Goal: Task Accomplishment & Management: Use online tool/utility

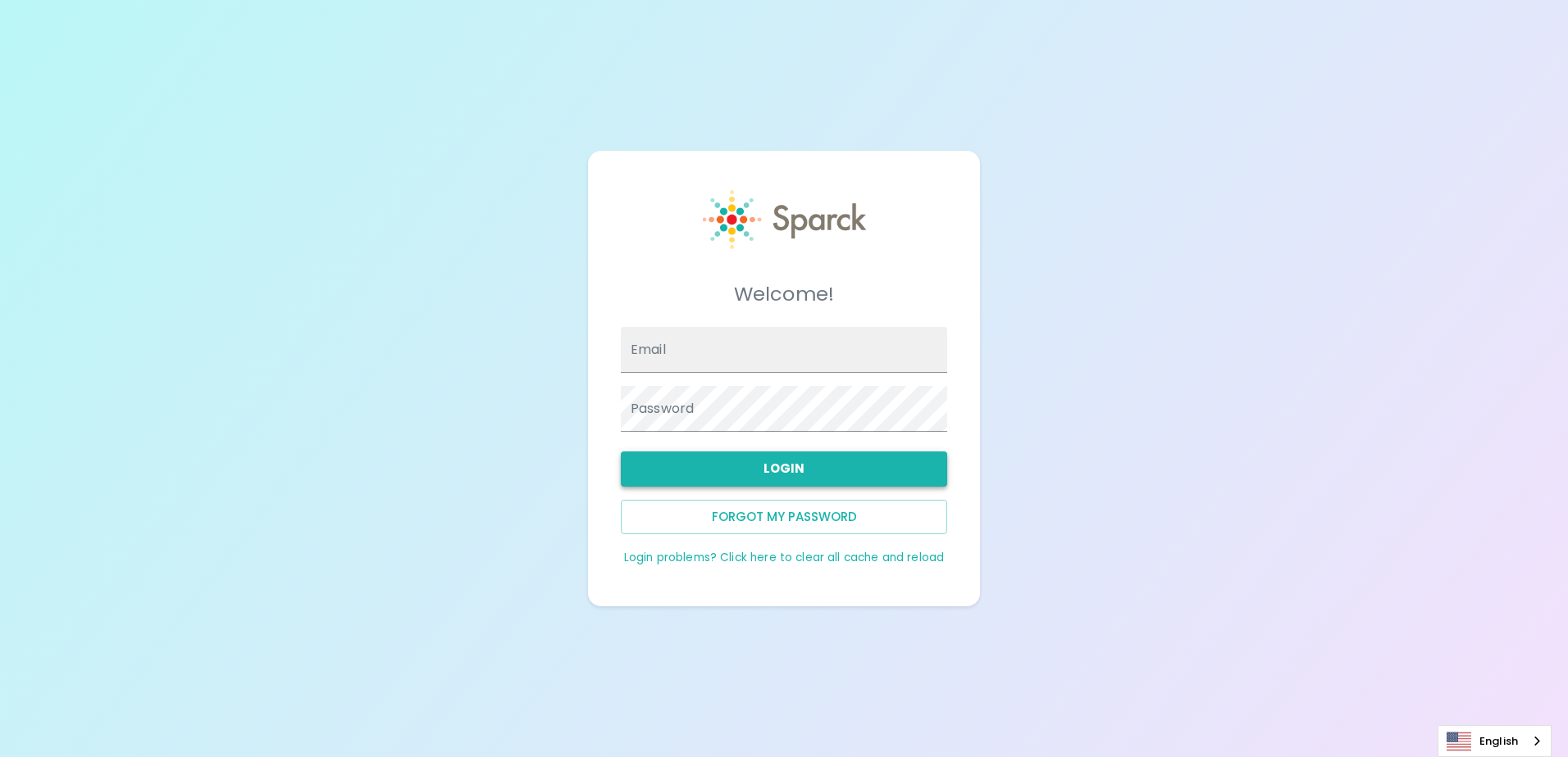
type input "[EMAIL_ADDRESS][DOMAIN_NAME]"
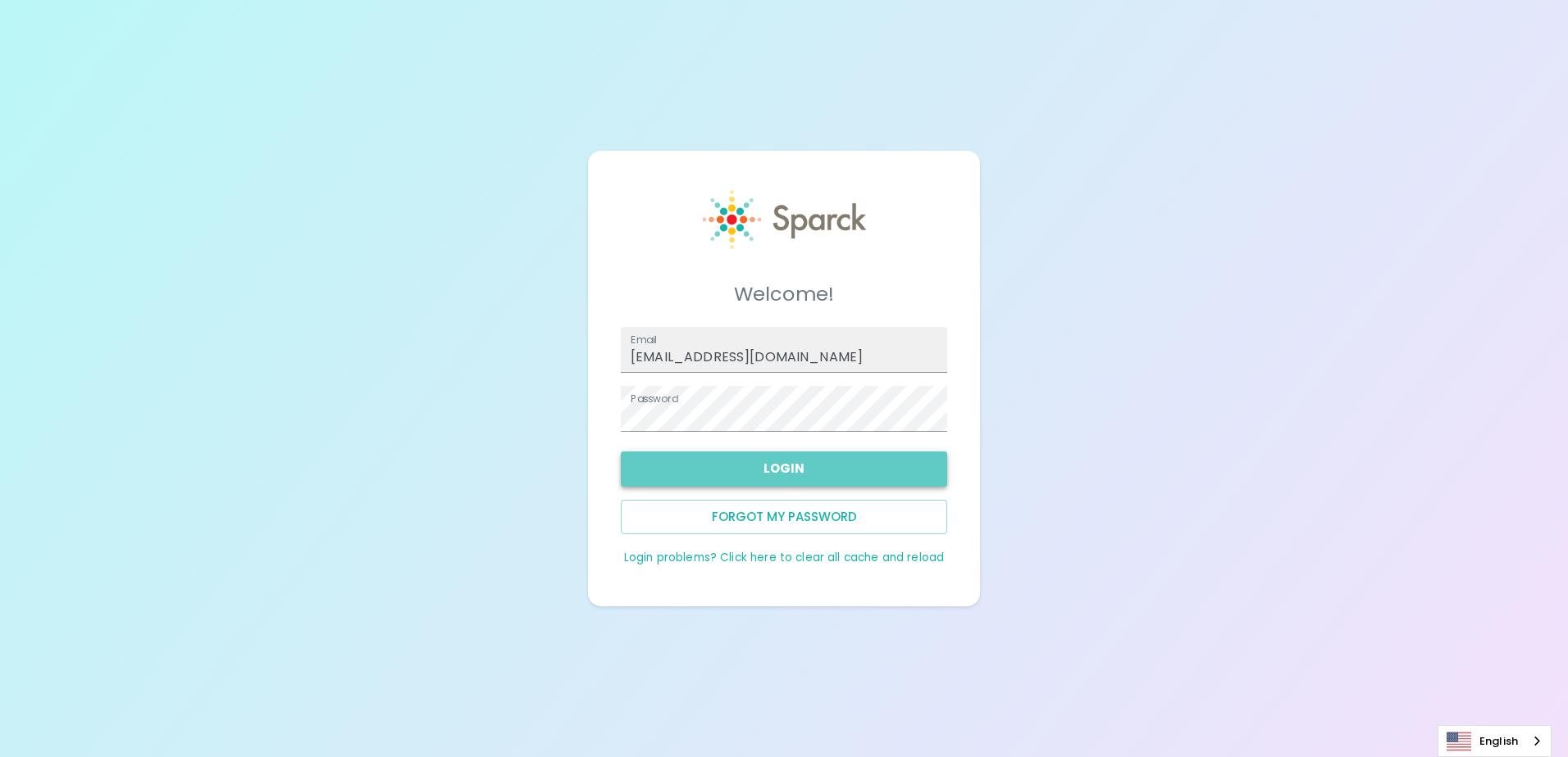
click at [790, 473] on button "Login" at bounding box center [783, 469] width 327 height 34
click at [807, 465] on button "Login" at bounding box center [783, 469] width 327 height 34
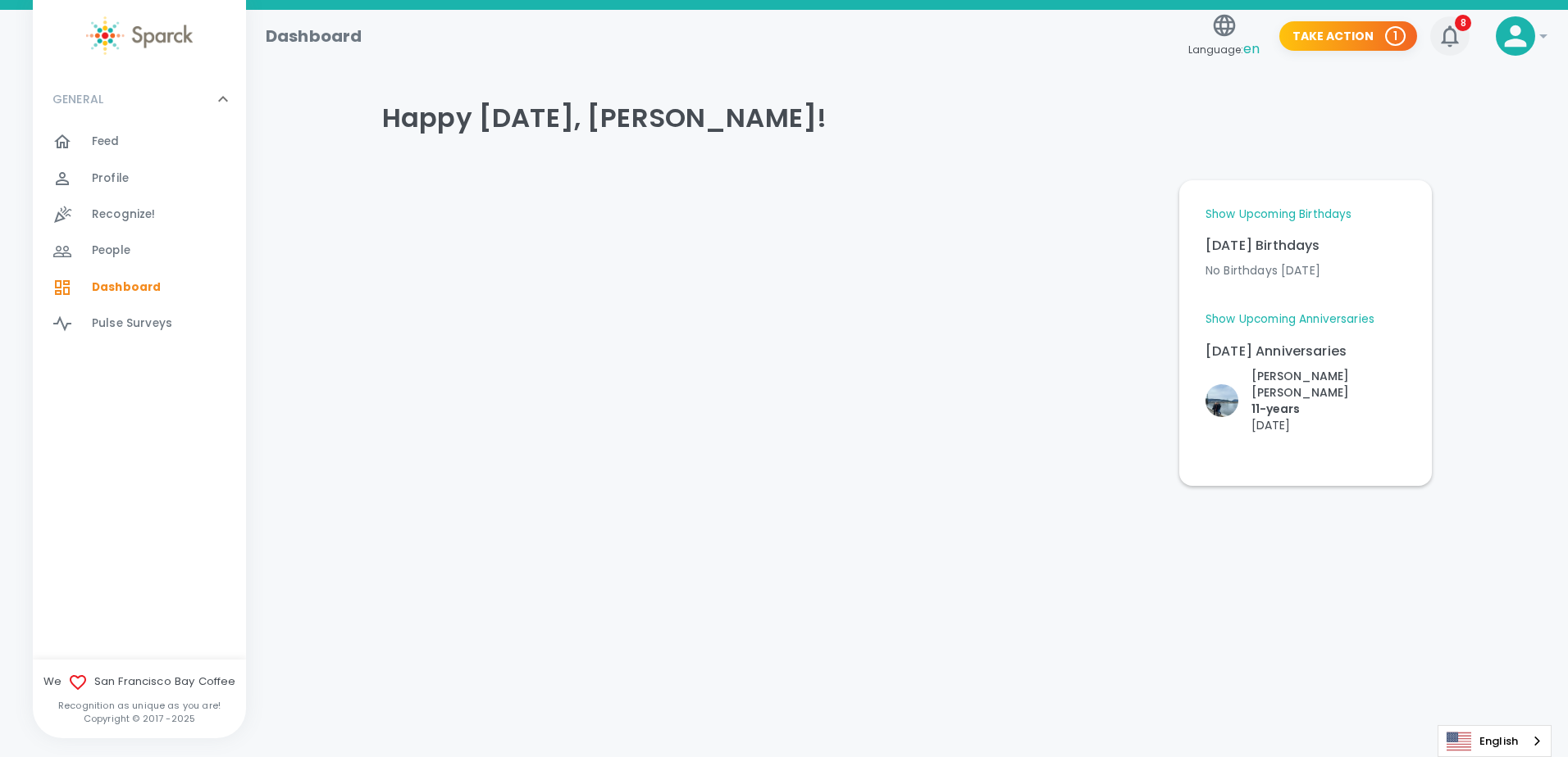
click at [1454, 43] on icon "button" at bounding box center [1449, 36] width 17 height 21
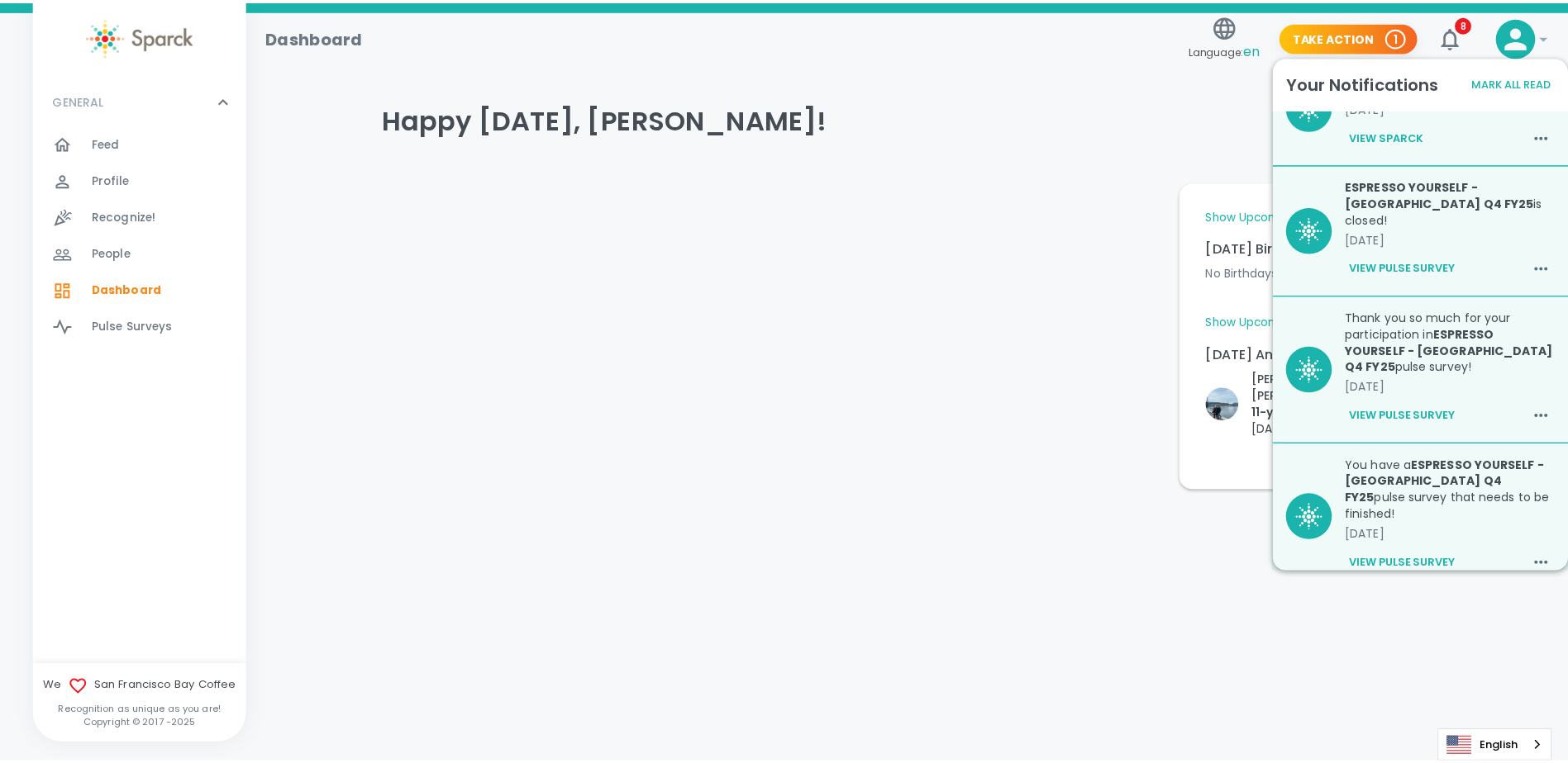
scroll to position [583, 0]
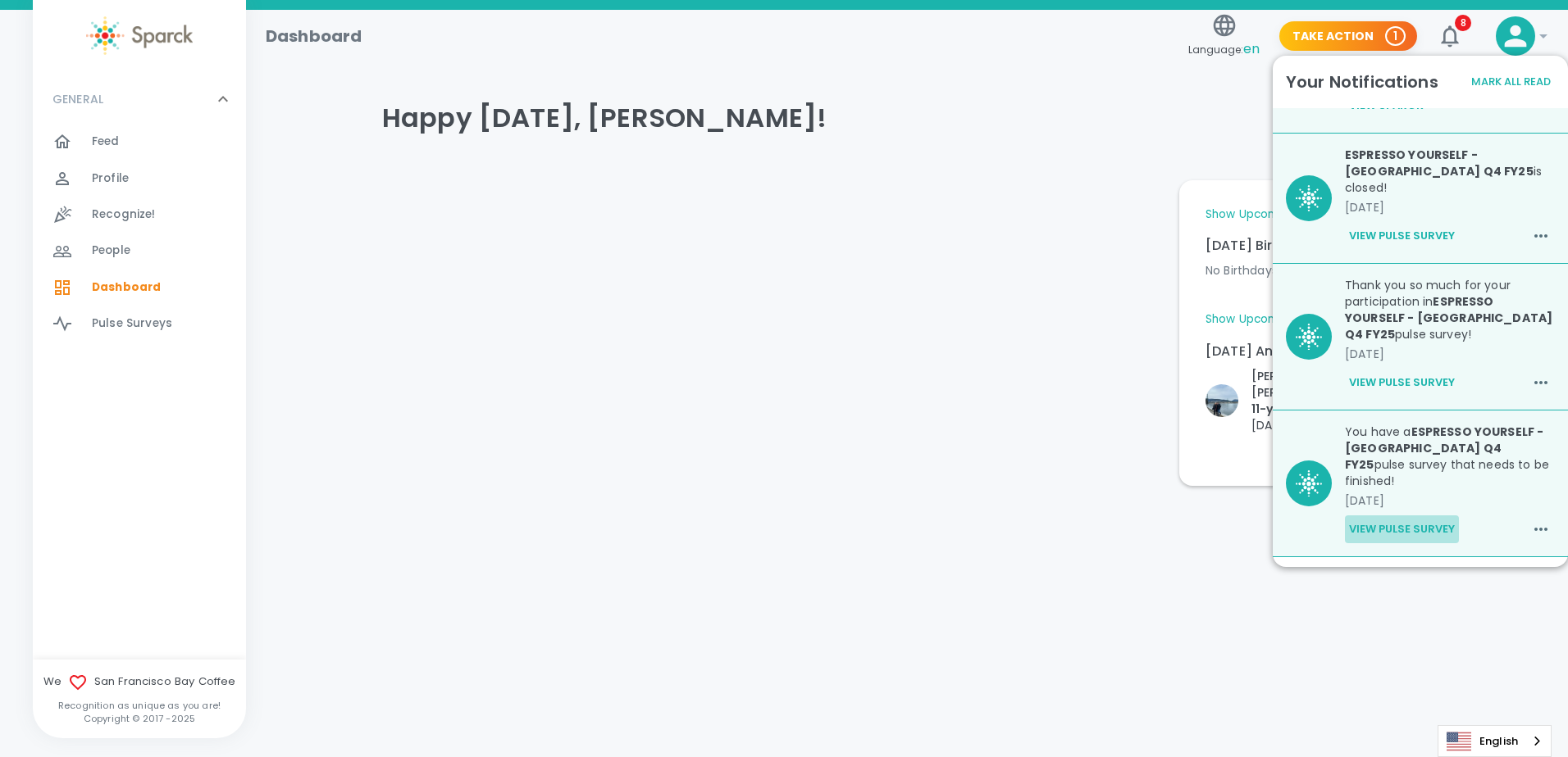
click at [1402, 515] on button "View Pulse Survey" at bounding box center [1401, 529] width 114 height 28
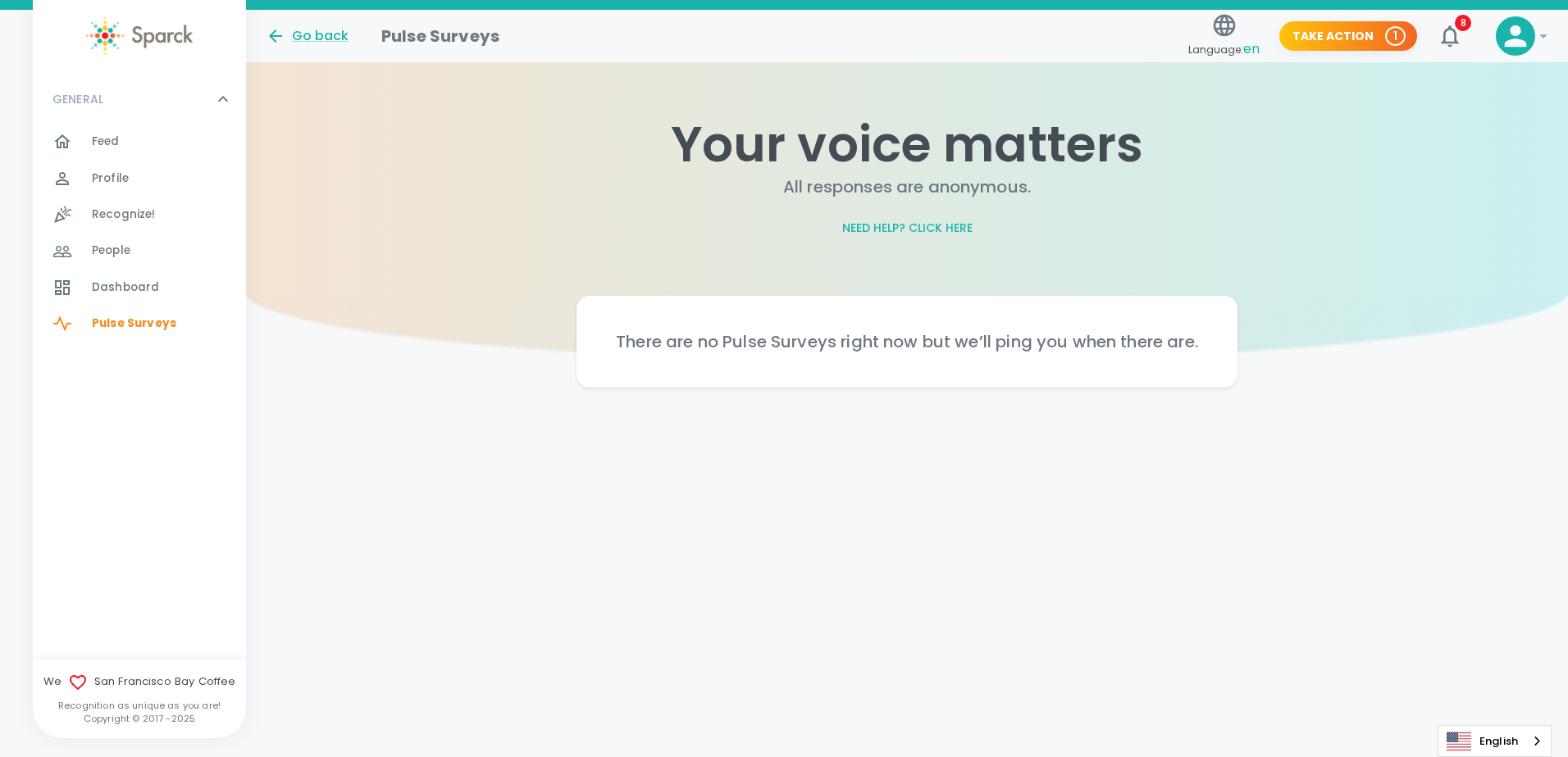
click at [1348, 159] on h2 "Your voice matters" at bounding box center [907, 144] width 1322 height 59
click at [1450, 35] on icon "button" at bounding box center [1449, 36] width 26 height 26
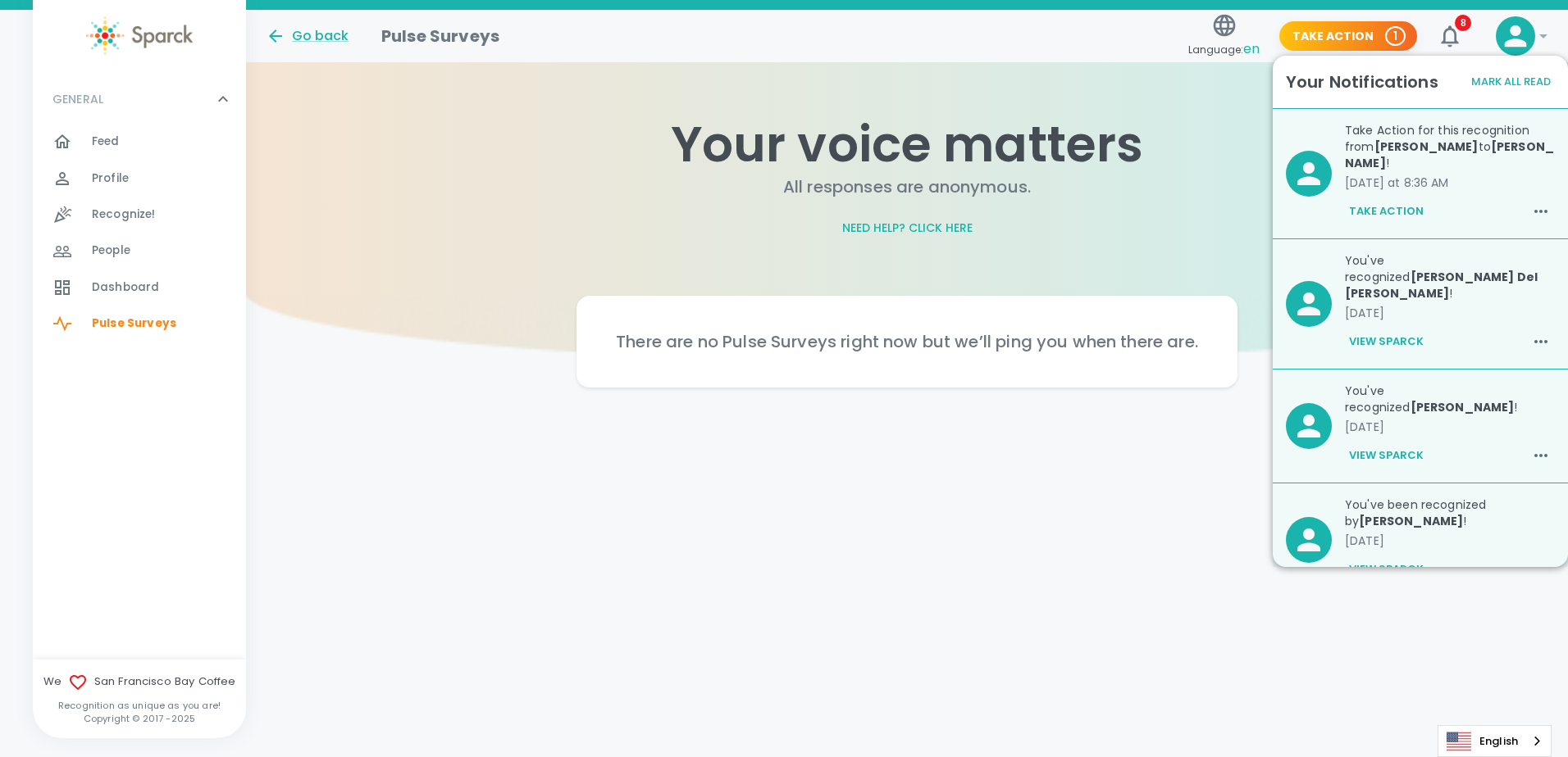
click at [1383, 278] on p "You've recognized [PERSON_NAME] Del [PERSON_NAME] !" at bounding box center [1449, 276] width 210 height 49
click at [1376, 334] on button "View Sparck" at bounding box center [1385, 341] width 83 height 28
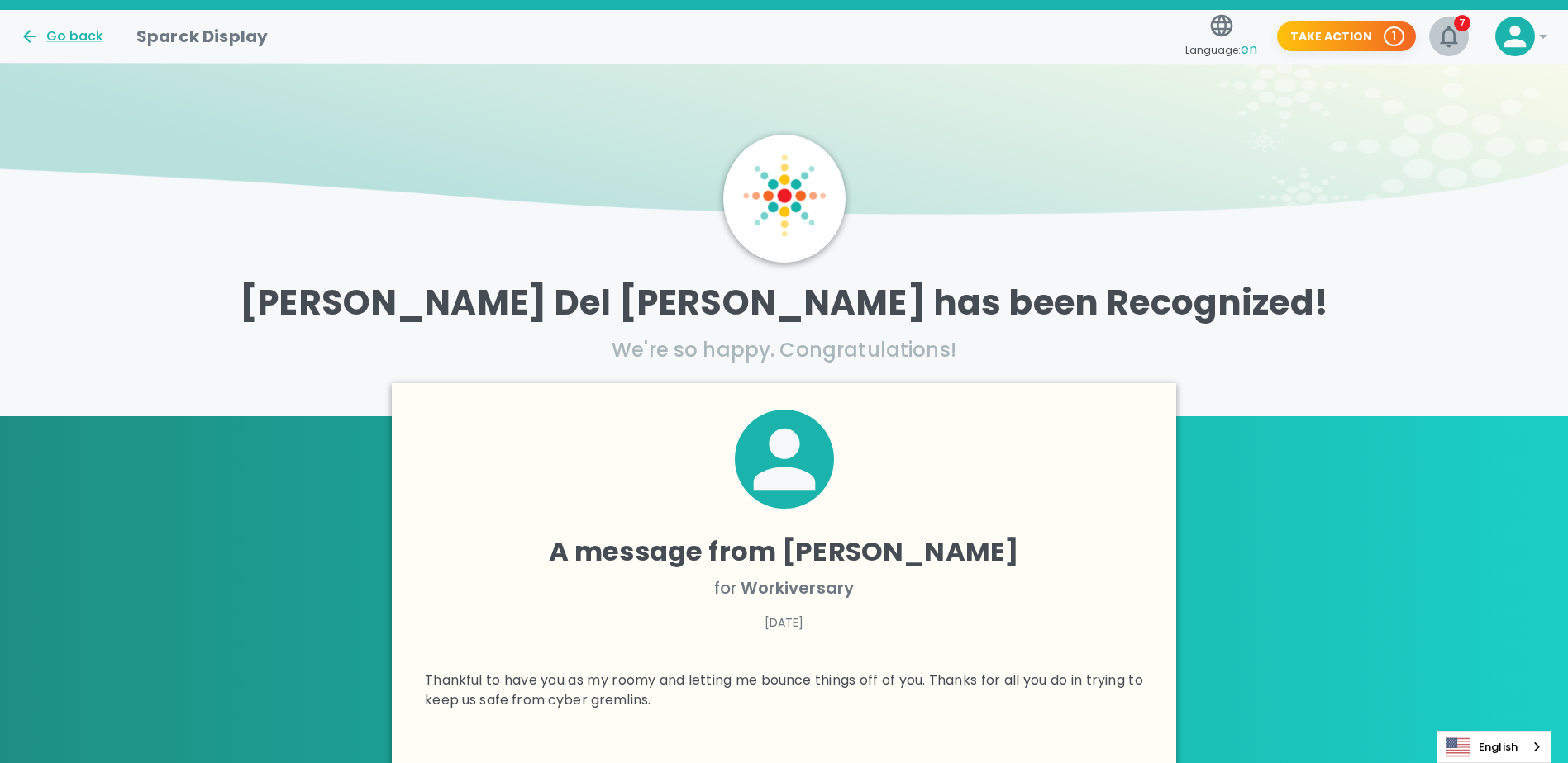
click at [1456, 31] on icon "button" at bounding box center [1448, 36] width 26 height 26
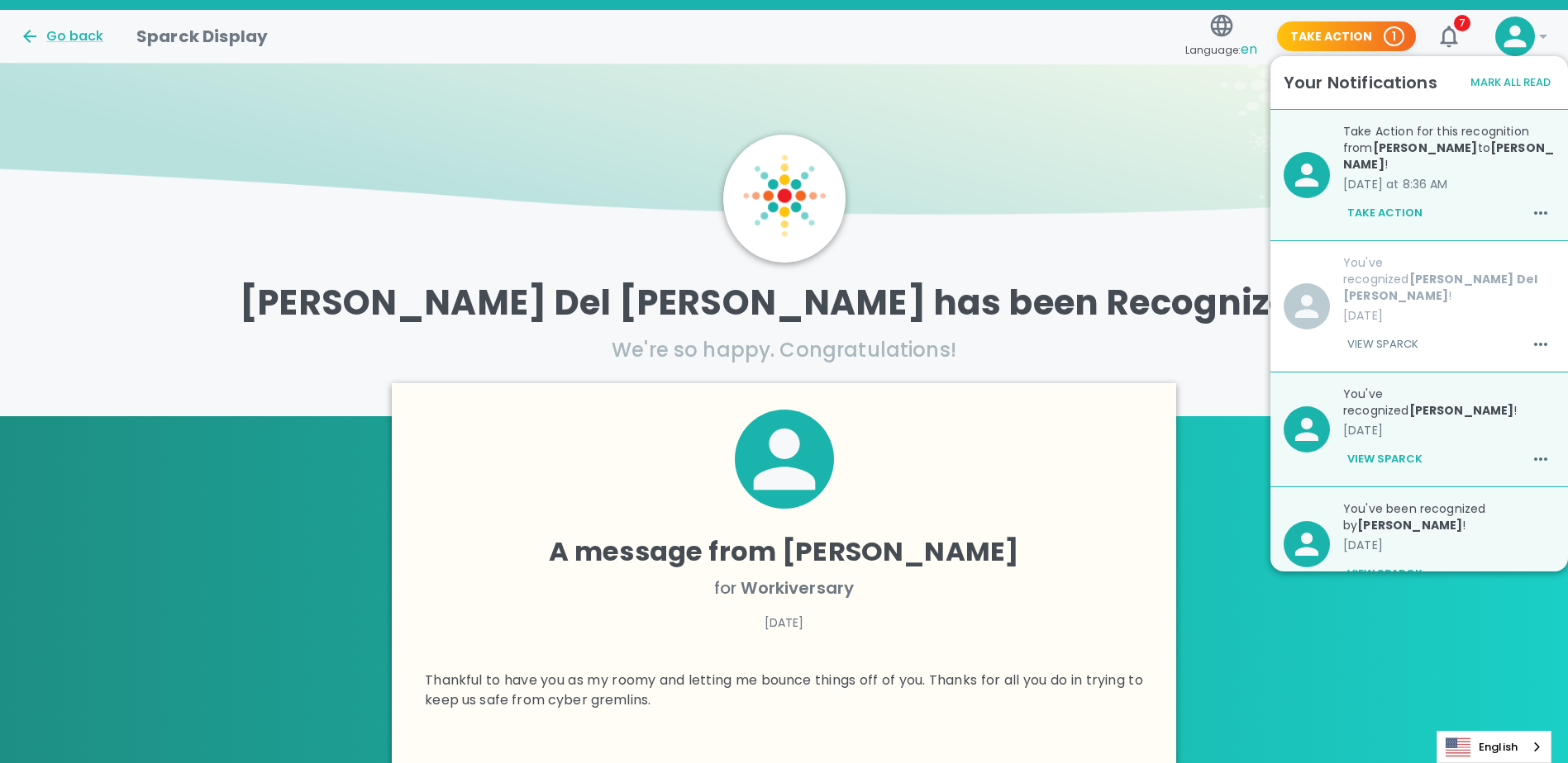
click at [1412, 154] on b "[PERSON_NAME]" at bounding box center [1425, 148] width 105 height 16
click at [1383, 216] on button "Take Action" at bounding box center [1385, 213] width 84 height 28
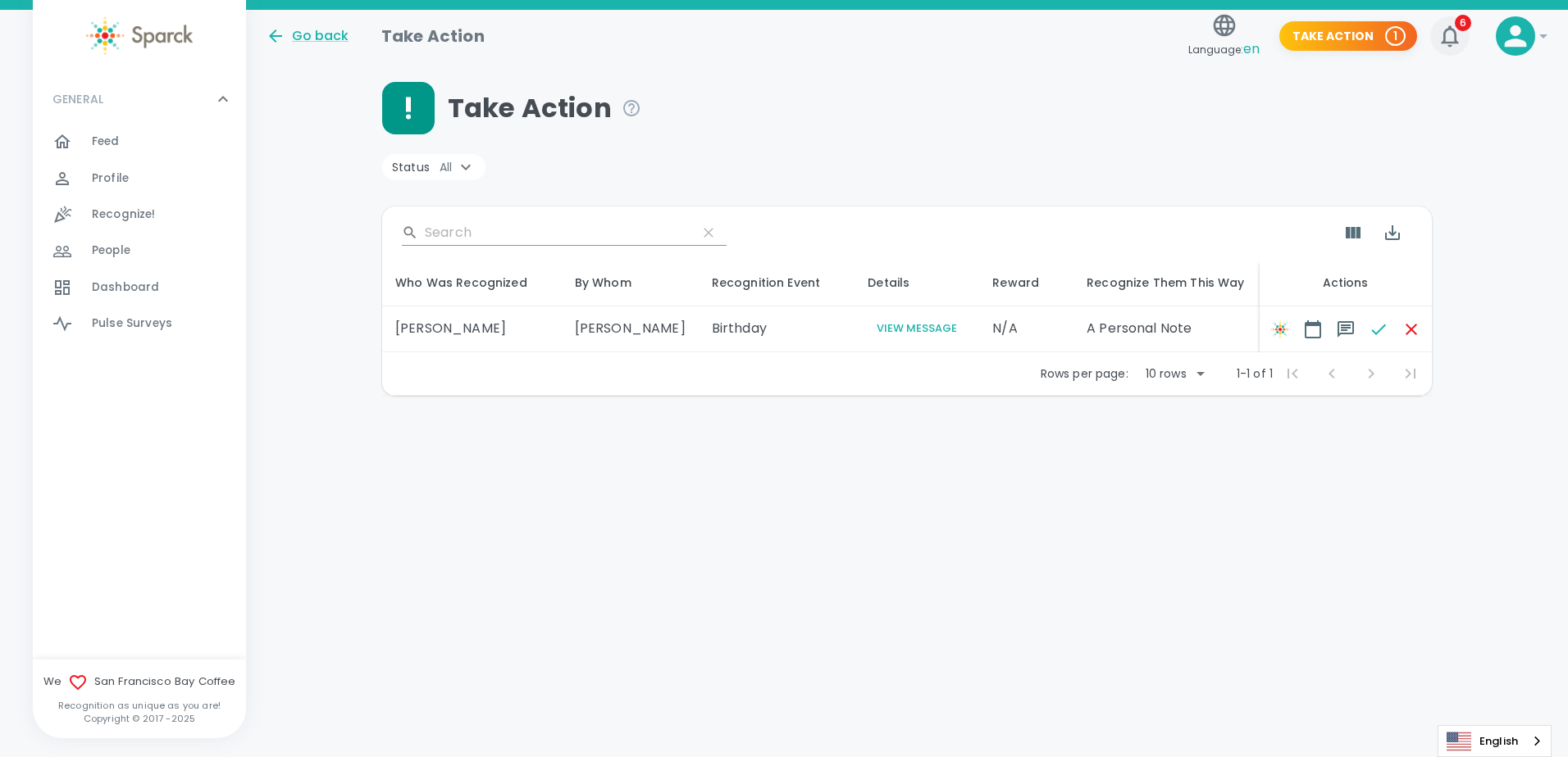
click at [1459, 34] on icon "button" at bounding box center [1449, 36] width 26 height 26
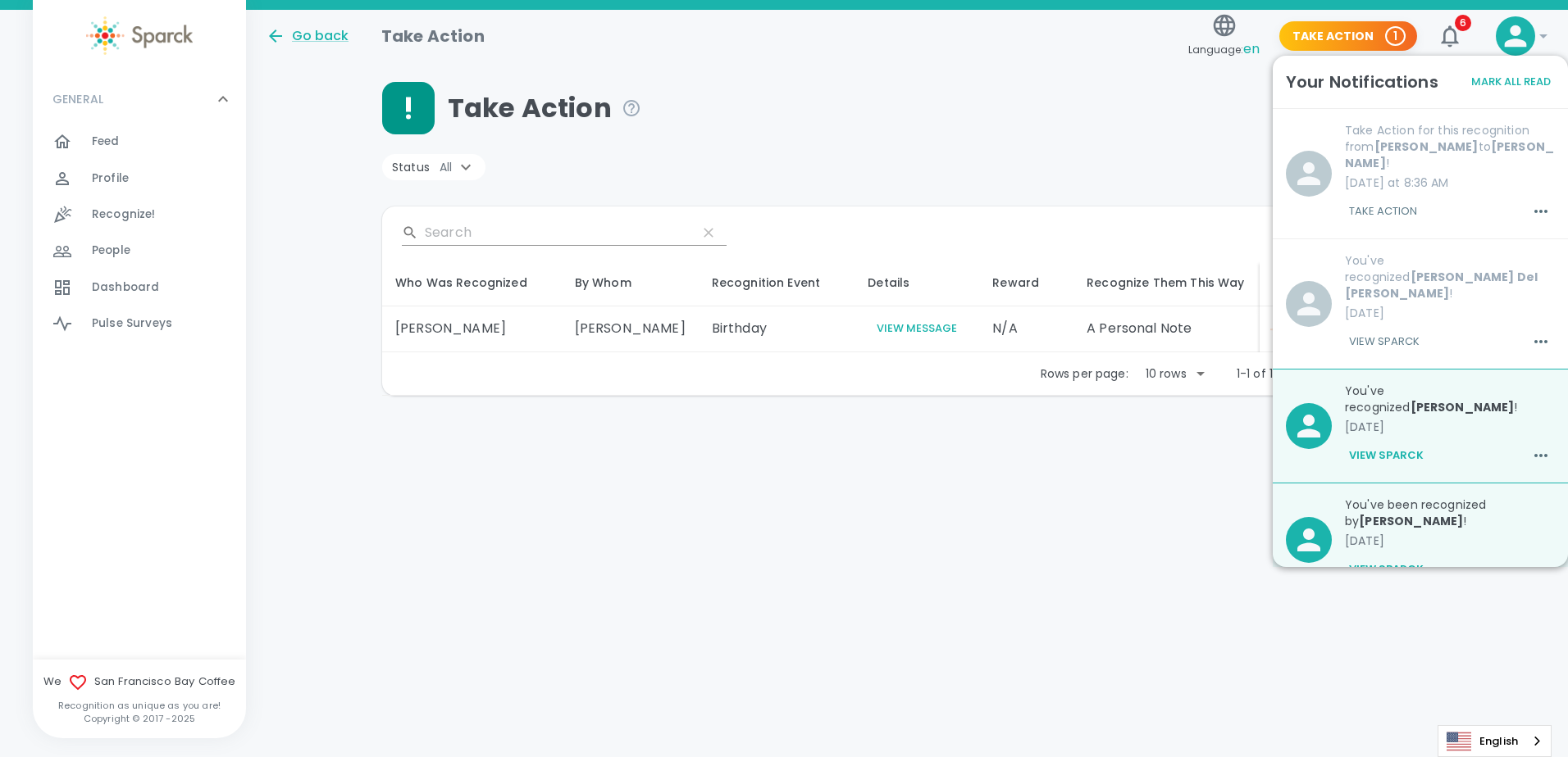
click at [1385, 556] on button "View Sparck" at bounding box center [1385, 569] width 83 height 28
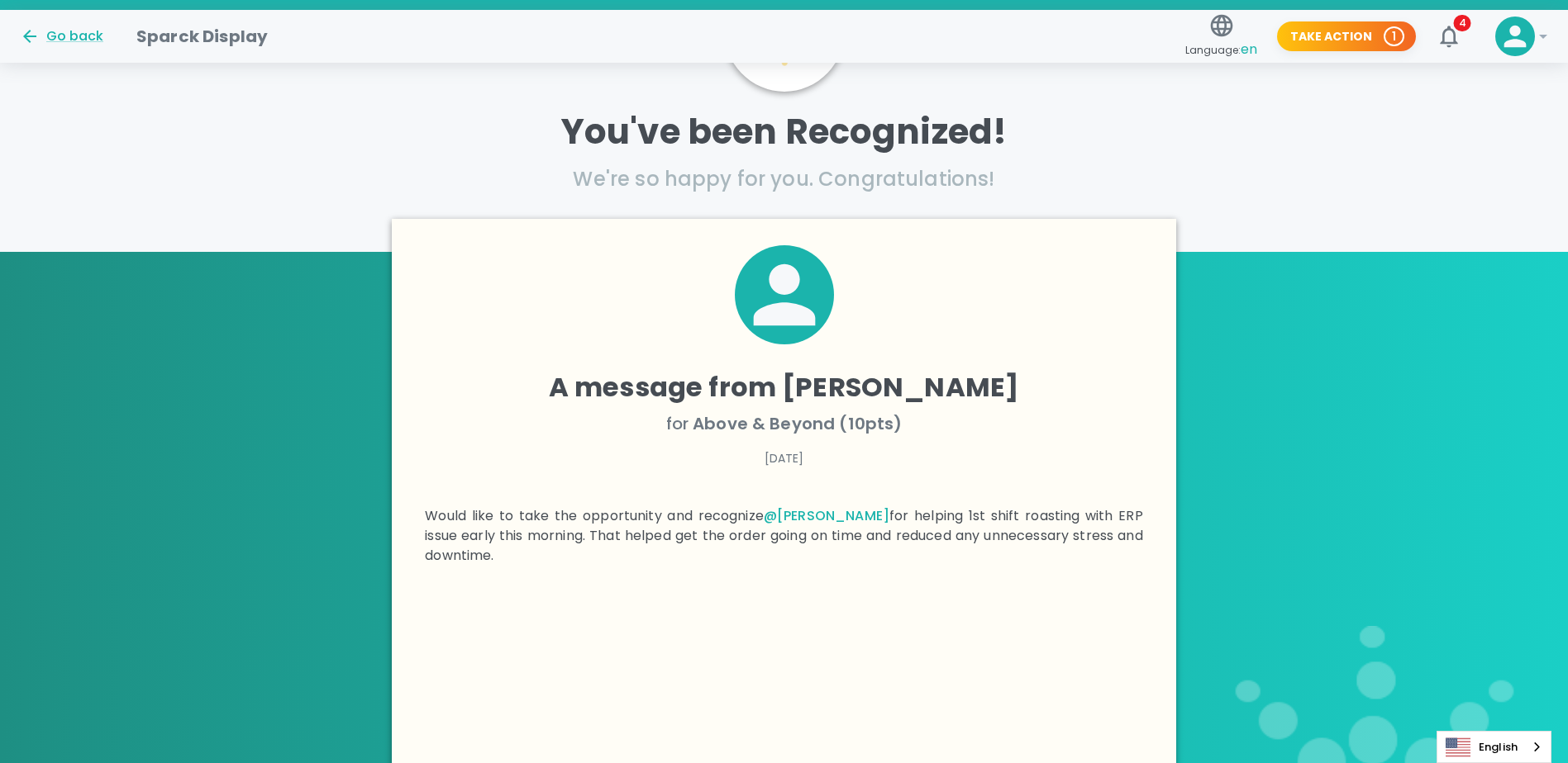
scroll to position [165, 0]
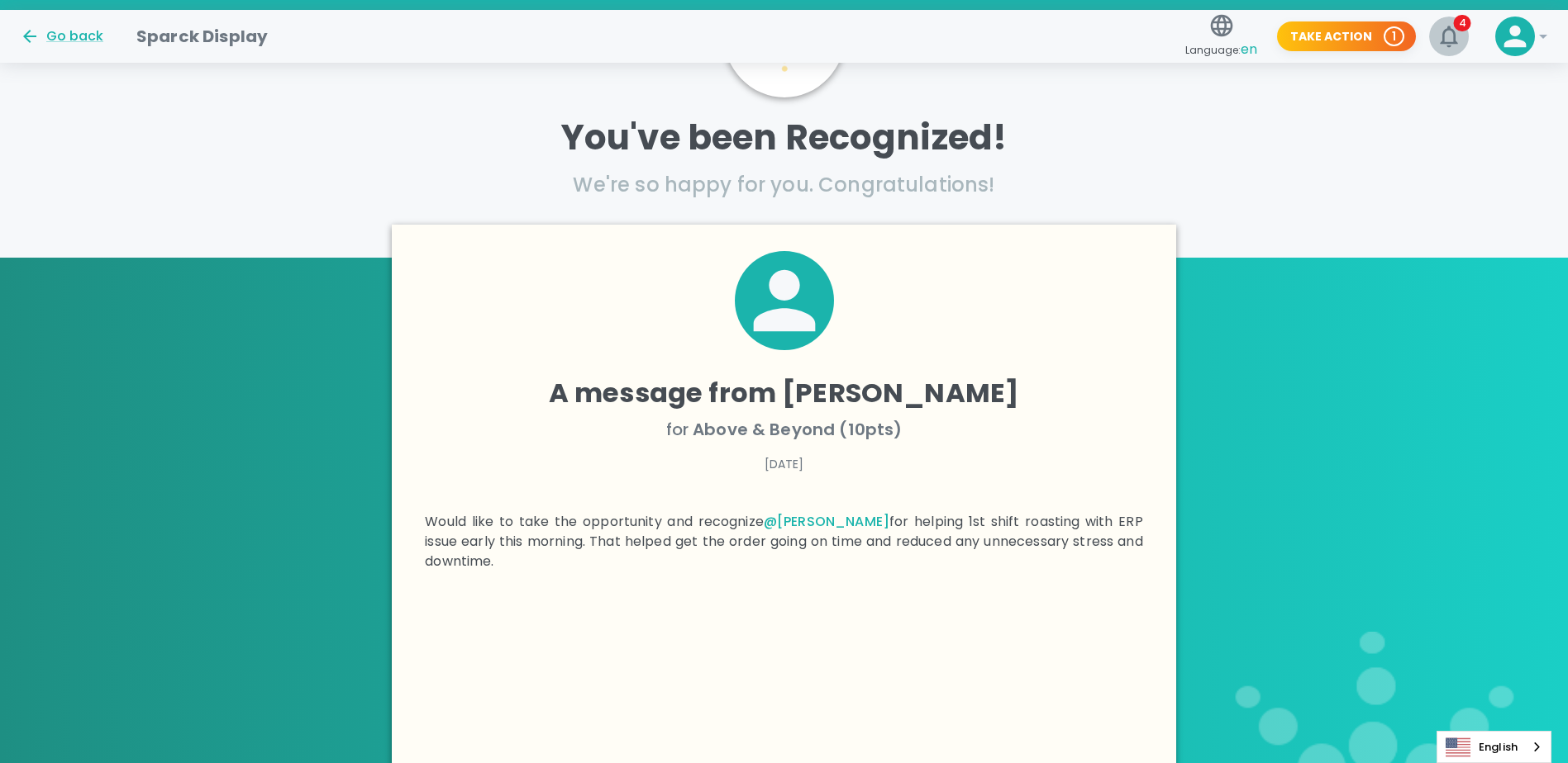
click at [1453, 34] on icon "button" at bounding box center [1448, 36] width 26 height 26
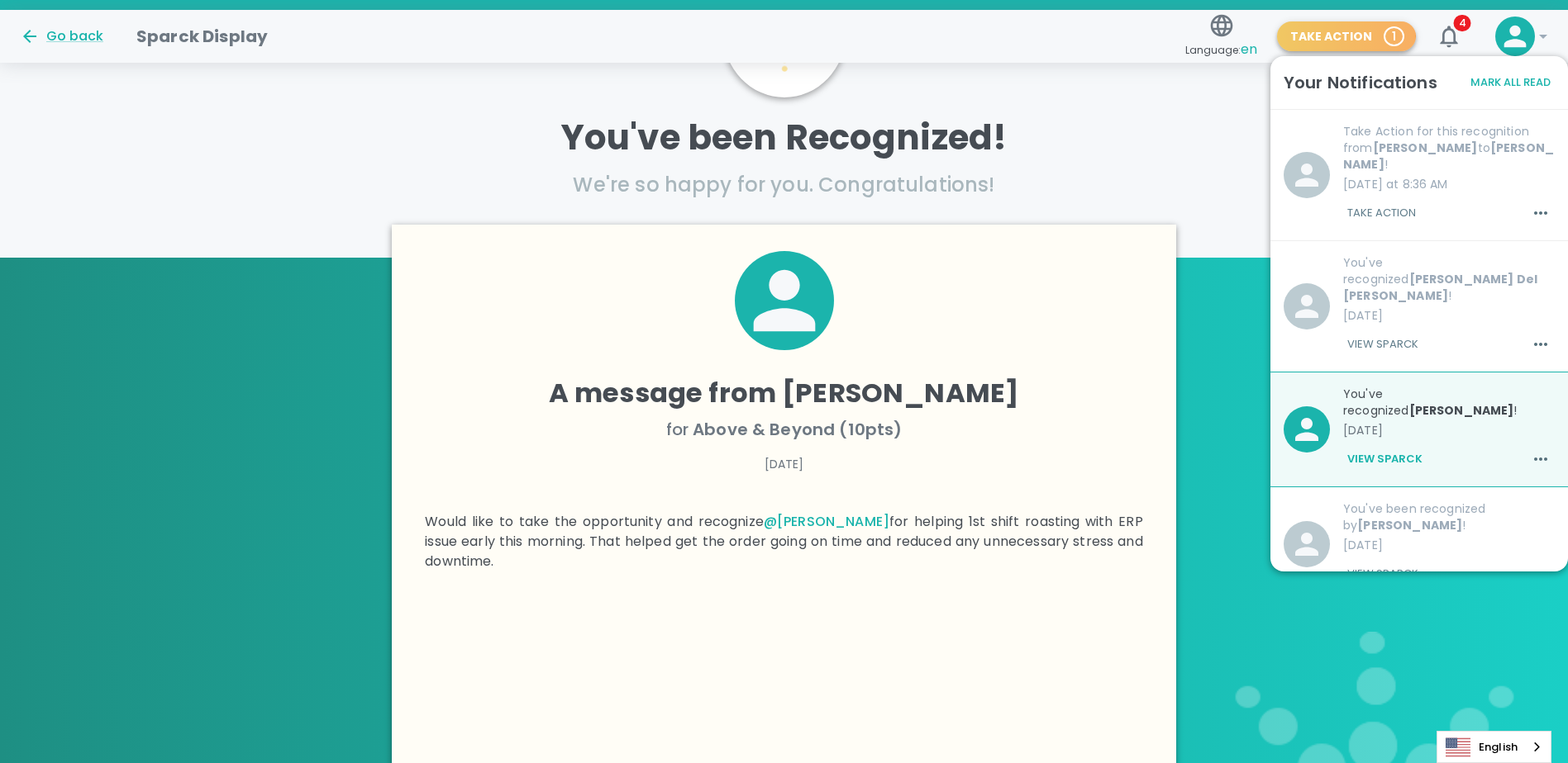
click at [1326, 44] on button "Take Action 1" at bounding box center [1346, 37] width 139 height 31
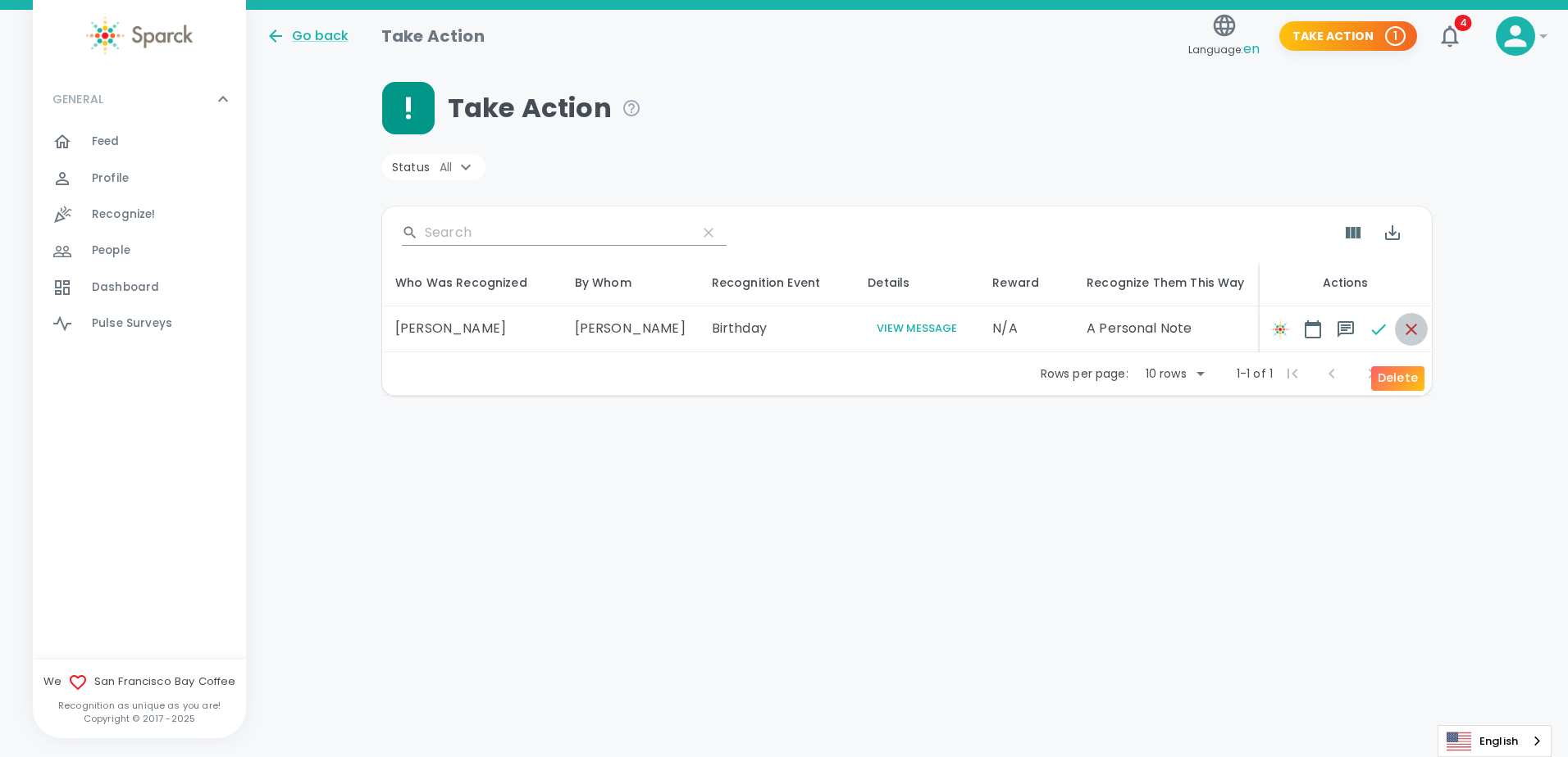
click at [1405, 336] on icon "button" at bounding box center [1410, 329] width 12 height 12
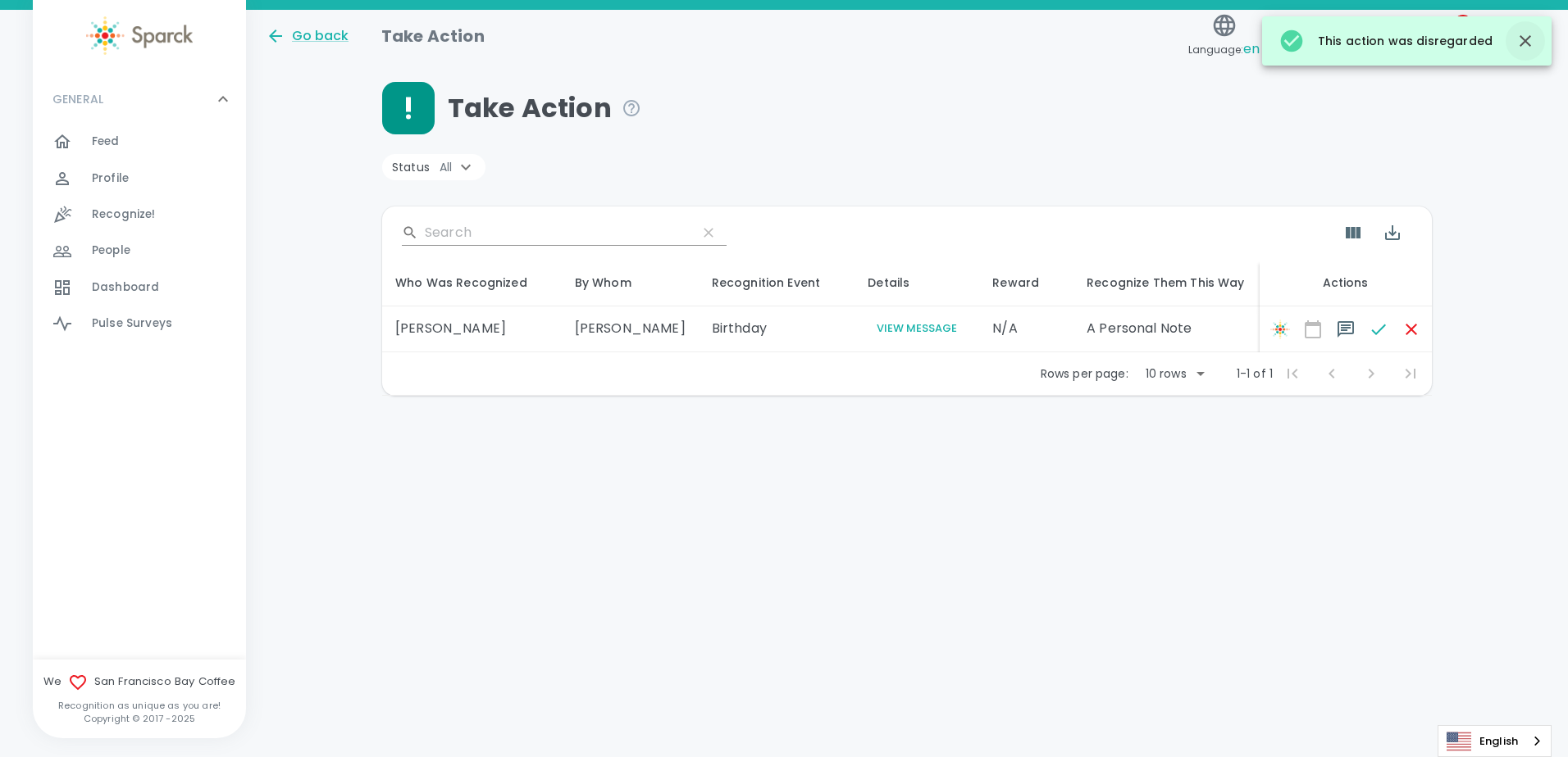
click at [1522, 39] on icon "button" at bounding box center [1525, 40] width 12 height 12
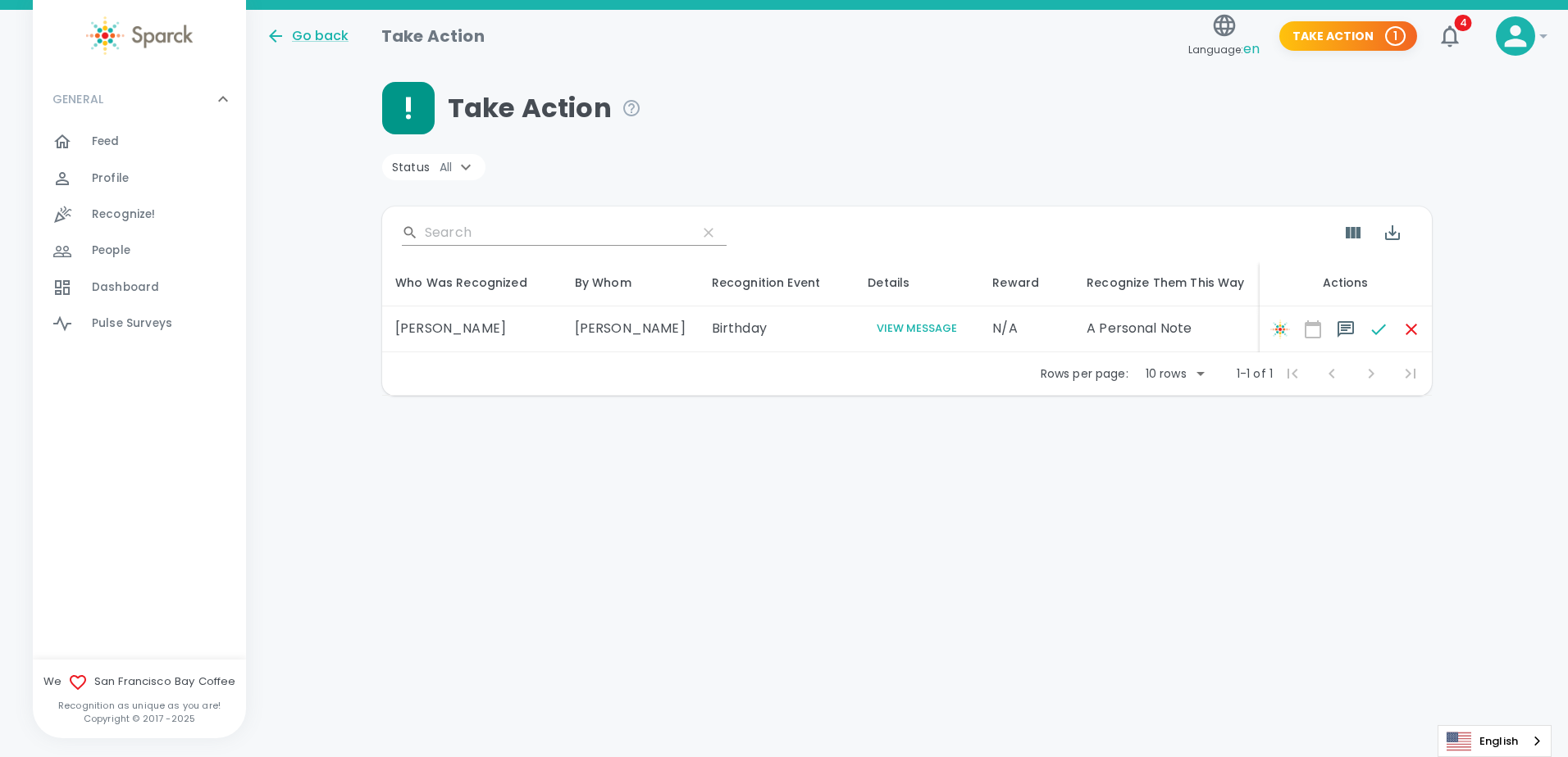
click at [326, 481] on html "Skip Navigation Go back Take Action Language: en Take Action 1 4 ! GENERAL 0 Fe…" at bounding box center [784, 241] width 1568 height 481
